Goal: Task Accomplishment & Management: Manage account settings

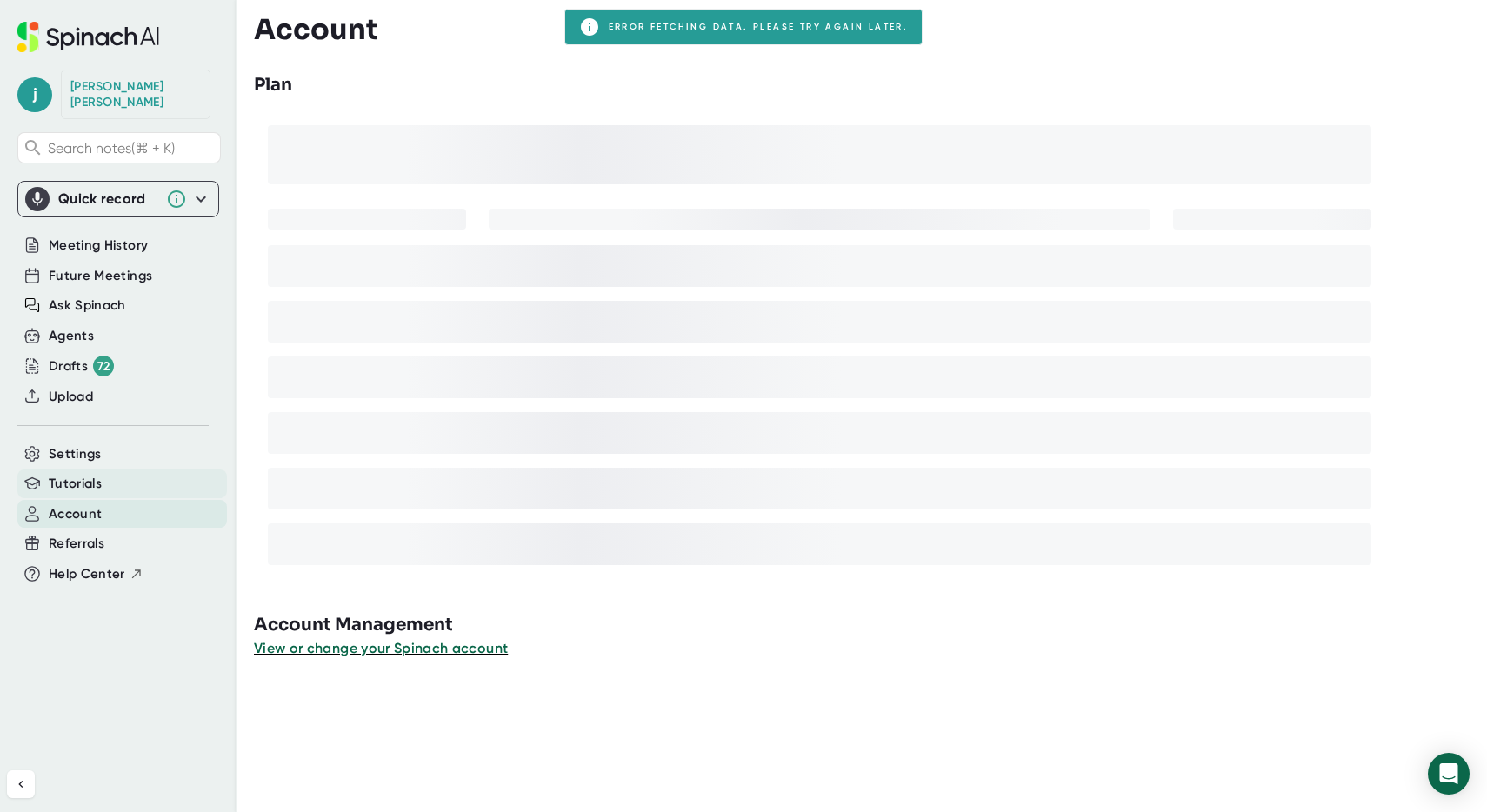
click at [89, 474] on span "Tutorials" at bounding box center [75, 484] width 53 height 20
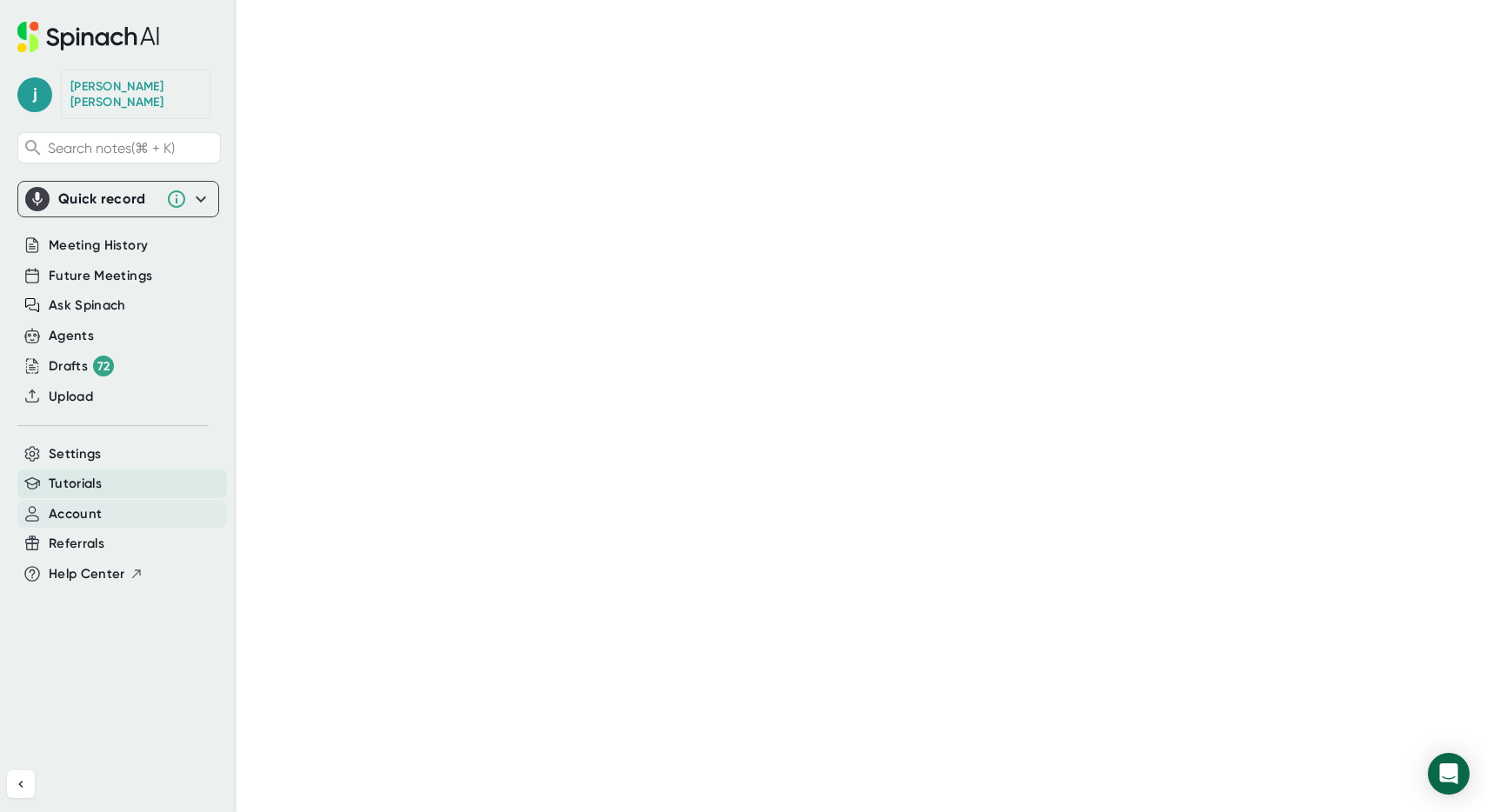
click at [84, 505] on span "Account" at bounding box center [75, 514] width 53 height 20
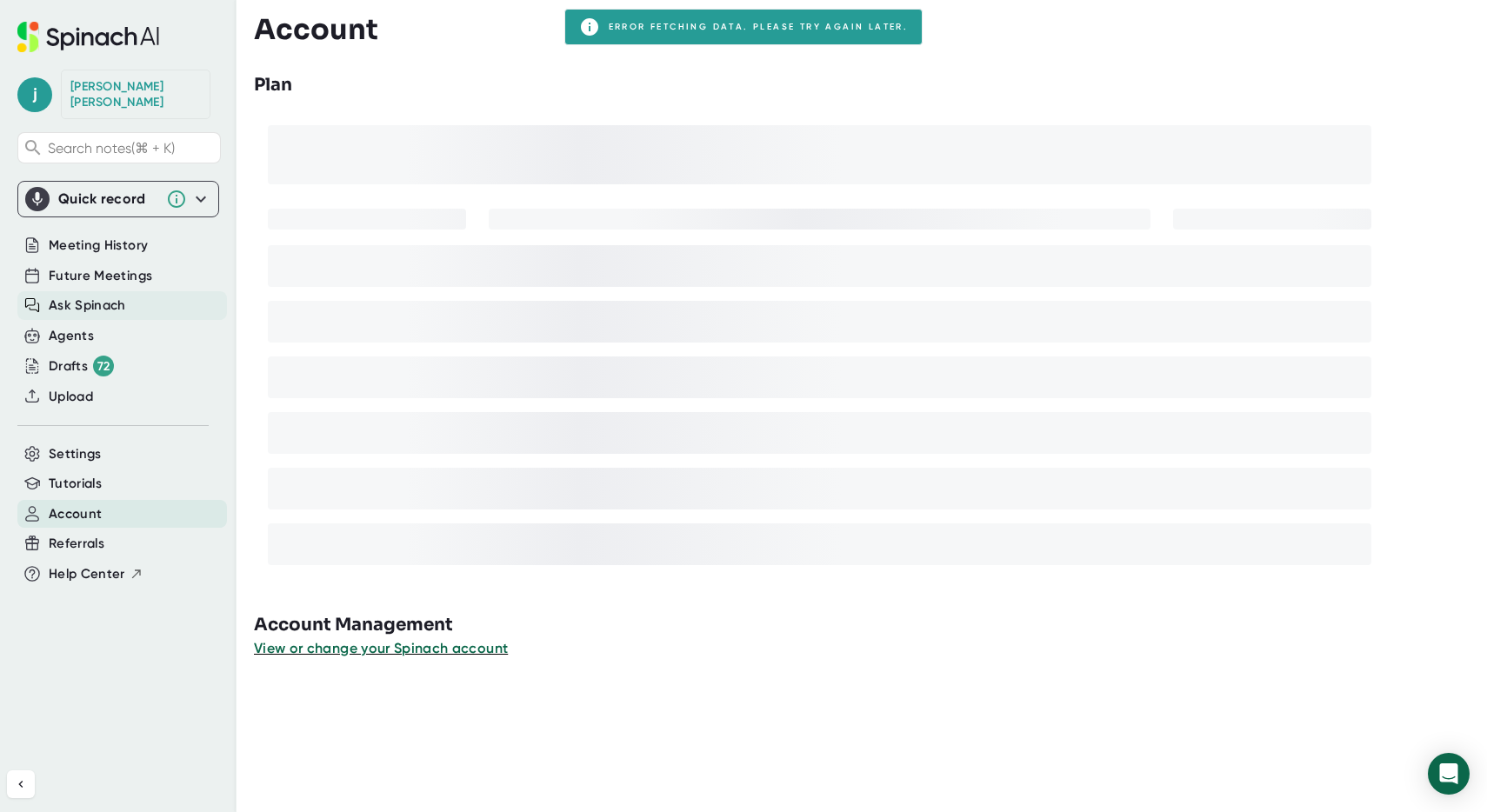
click at [91, 296] on span "Ask Spinach" at bounding box center [87, 306] width 77 height 20
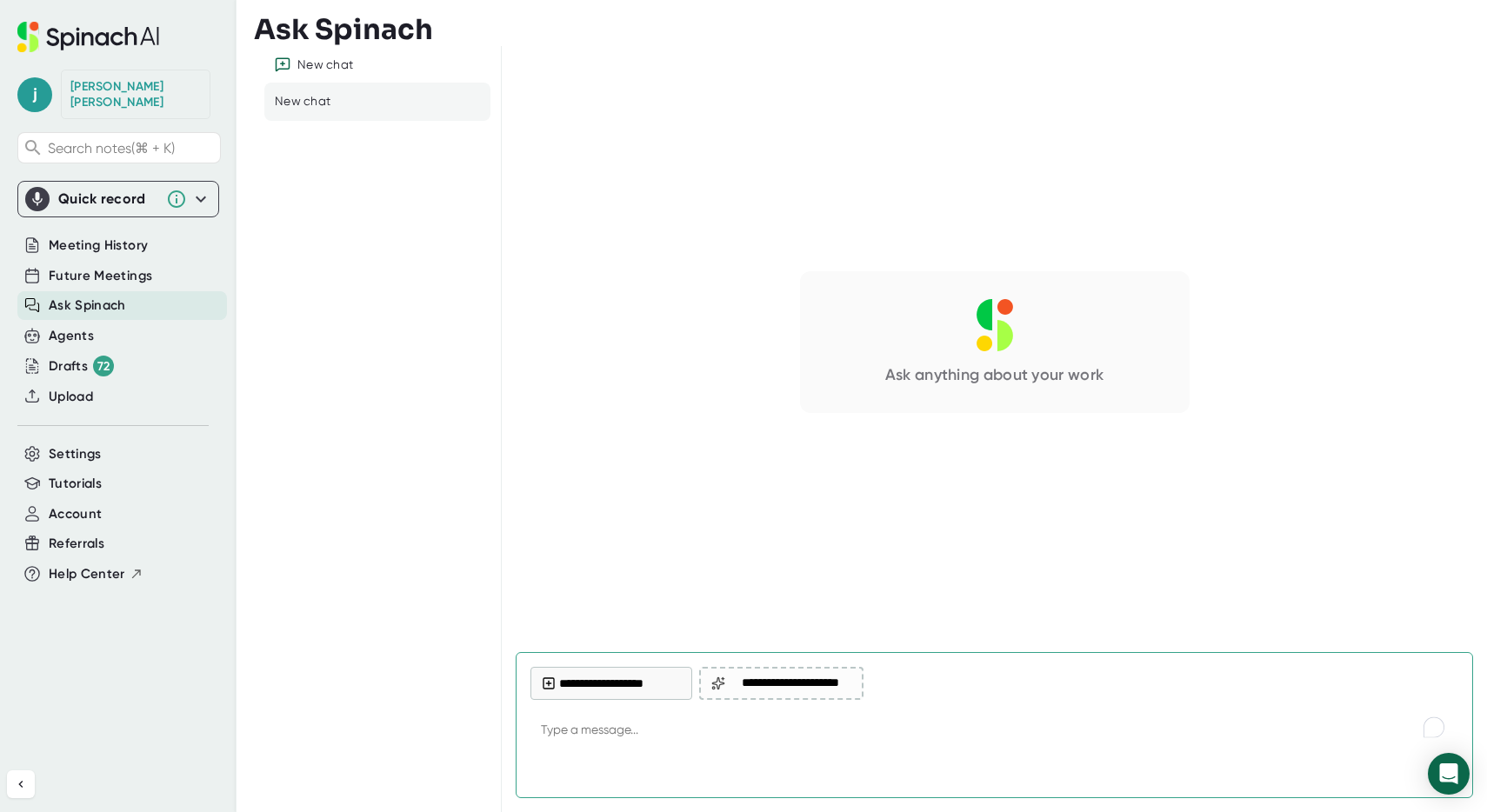
type textarea "x"
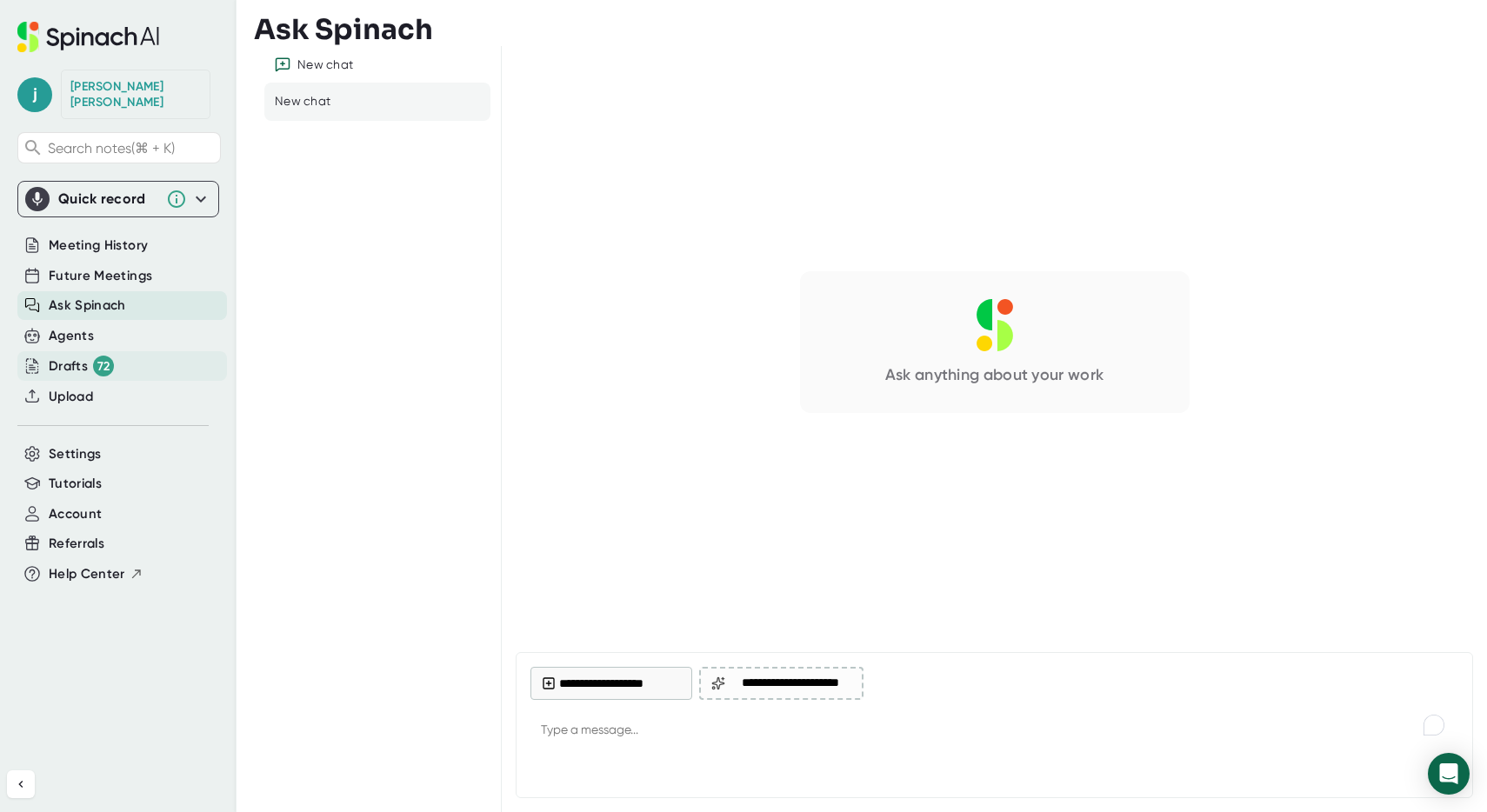
click at [87, 351] on div "Drafts 72" at bounding box center [122, 366] width 209 height 30
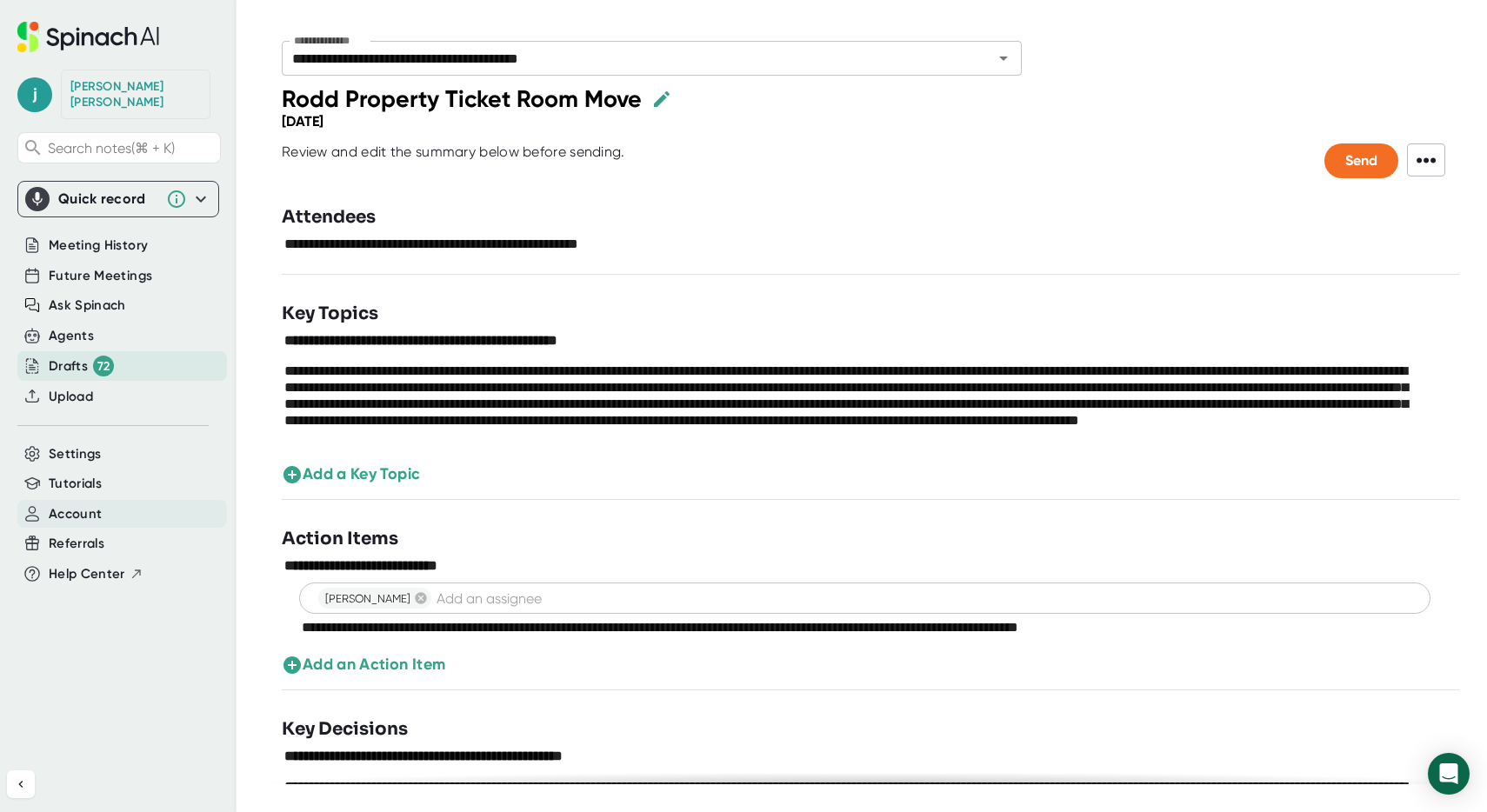
click at [79, 505] on span "Account" at bounding box center [75, 514] width 53 height 20
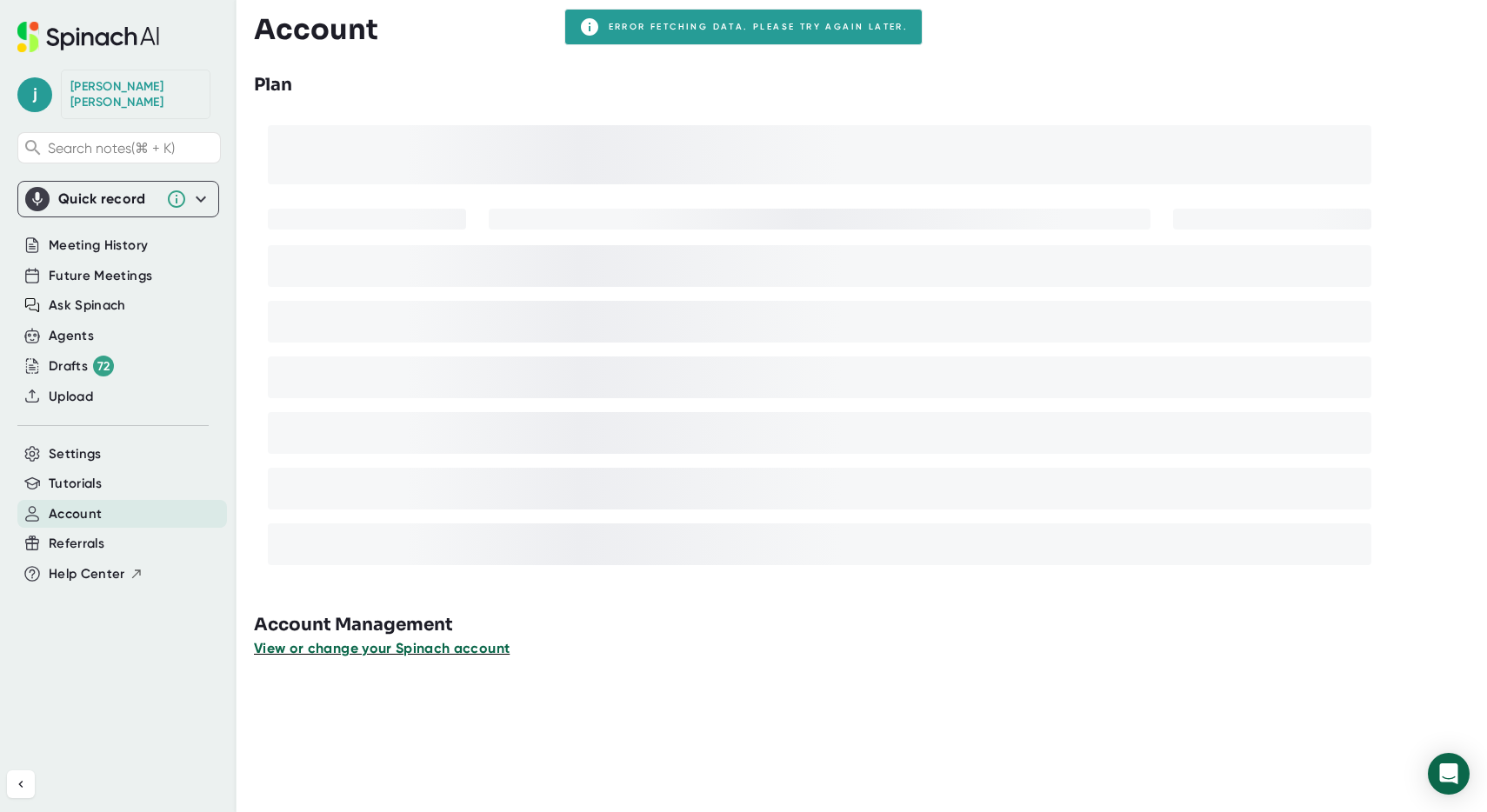
click at [377, 647] on span "View or change your Spinach account" at bounding box center [382, 647] width 256 height 16
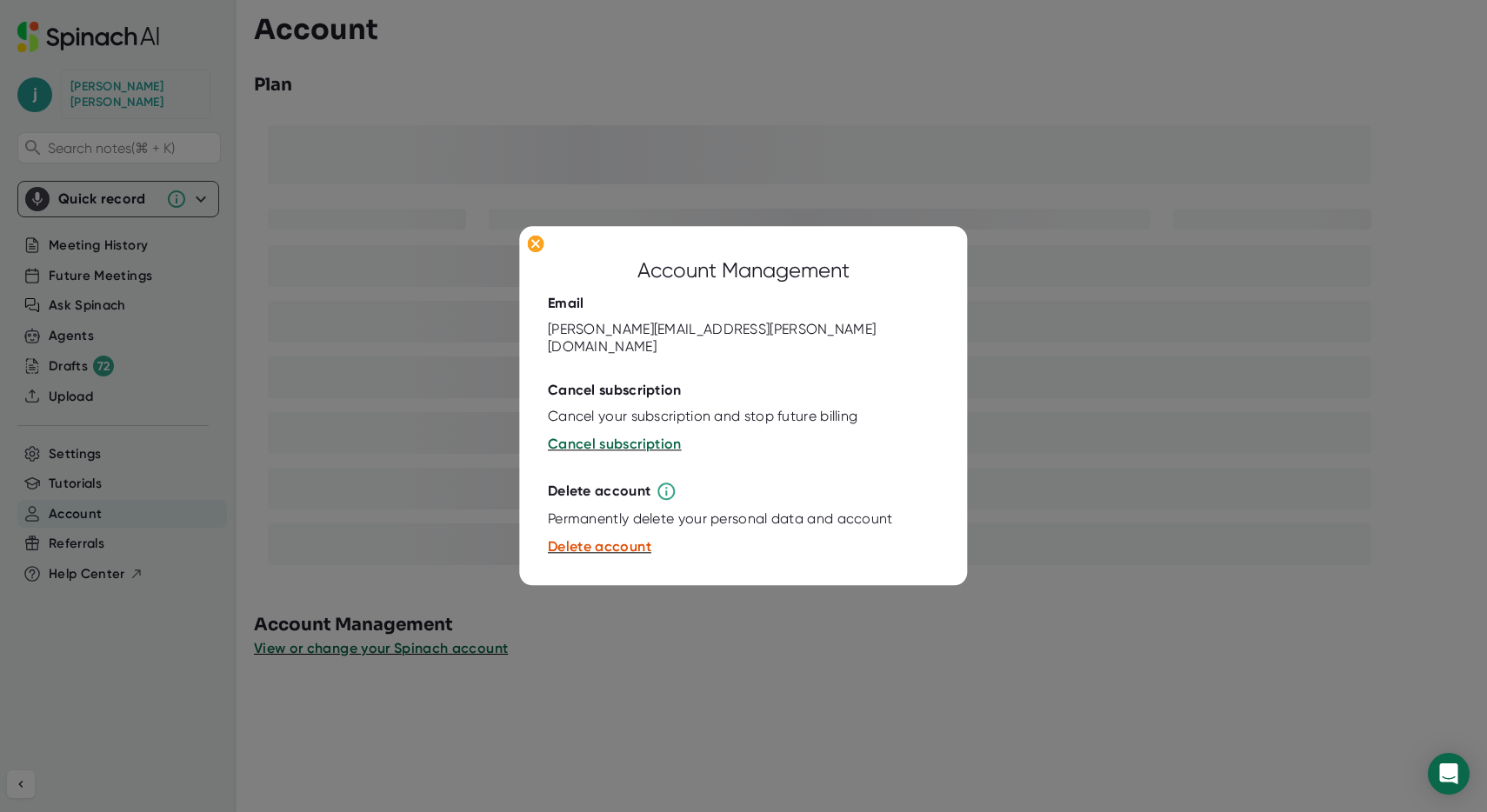
click at [276, 563] on div at bounding box center [744, 406] width 1487 height 812
